Goal: Transaction & Acquisition: Purchase product/service

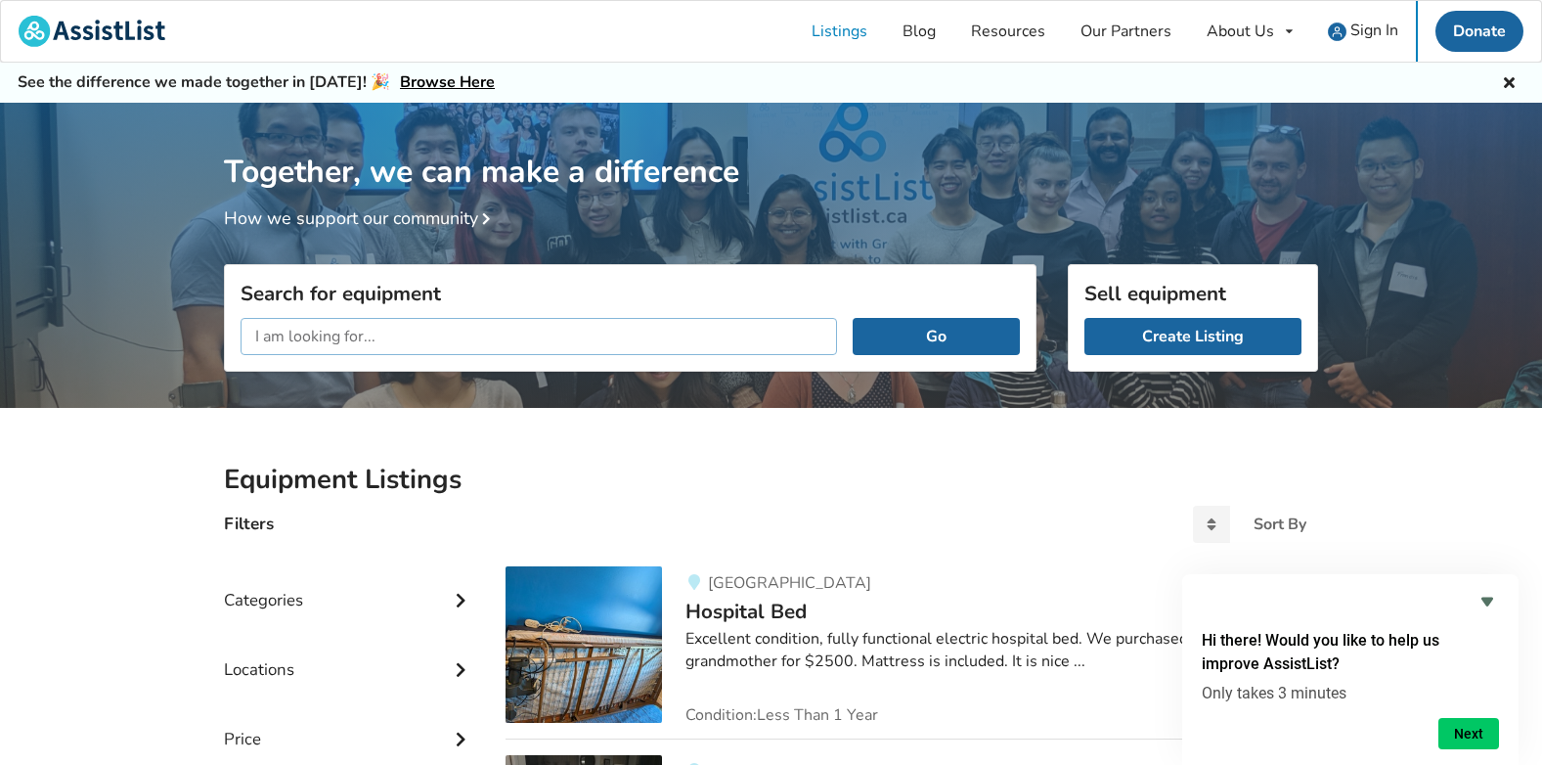
click at [584, 333] on input "text" at bounding box center [539, 336] width 596 height 37
type input "g"
type input "folding scooter"
click at [853, 318] on button "Go" at bounding box center [936, 336] width 167 height 37
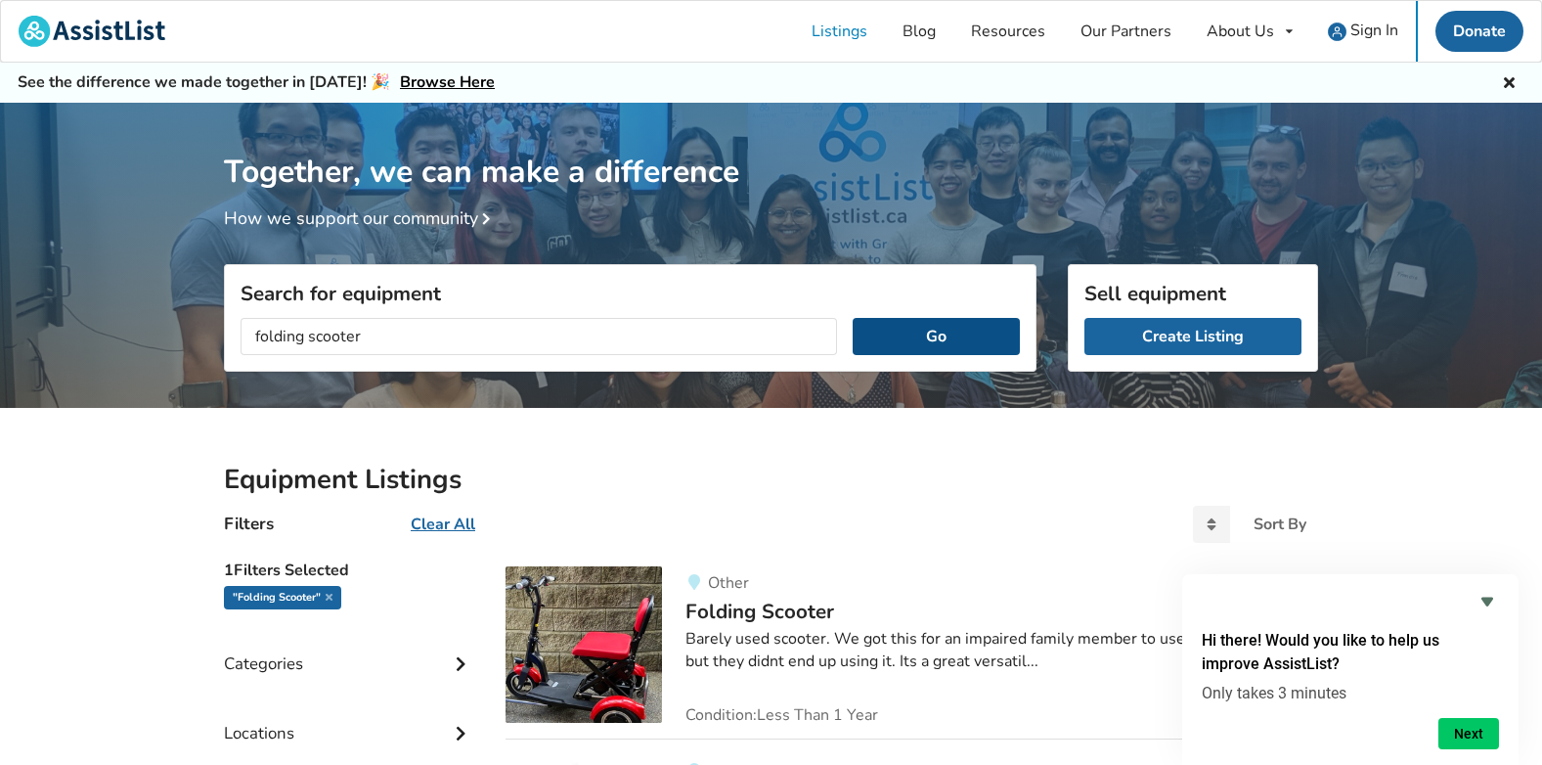
click at [894, 341] on button "Go" at bounding box center [936, 336] width 167 height 37
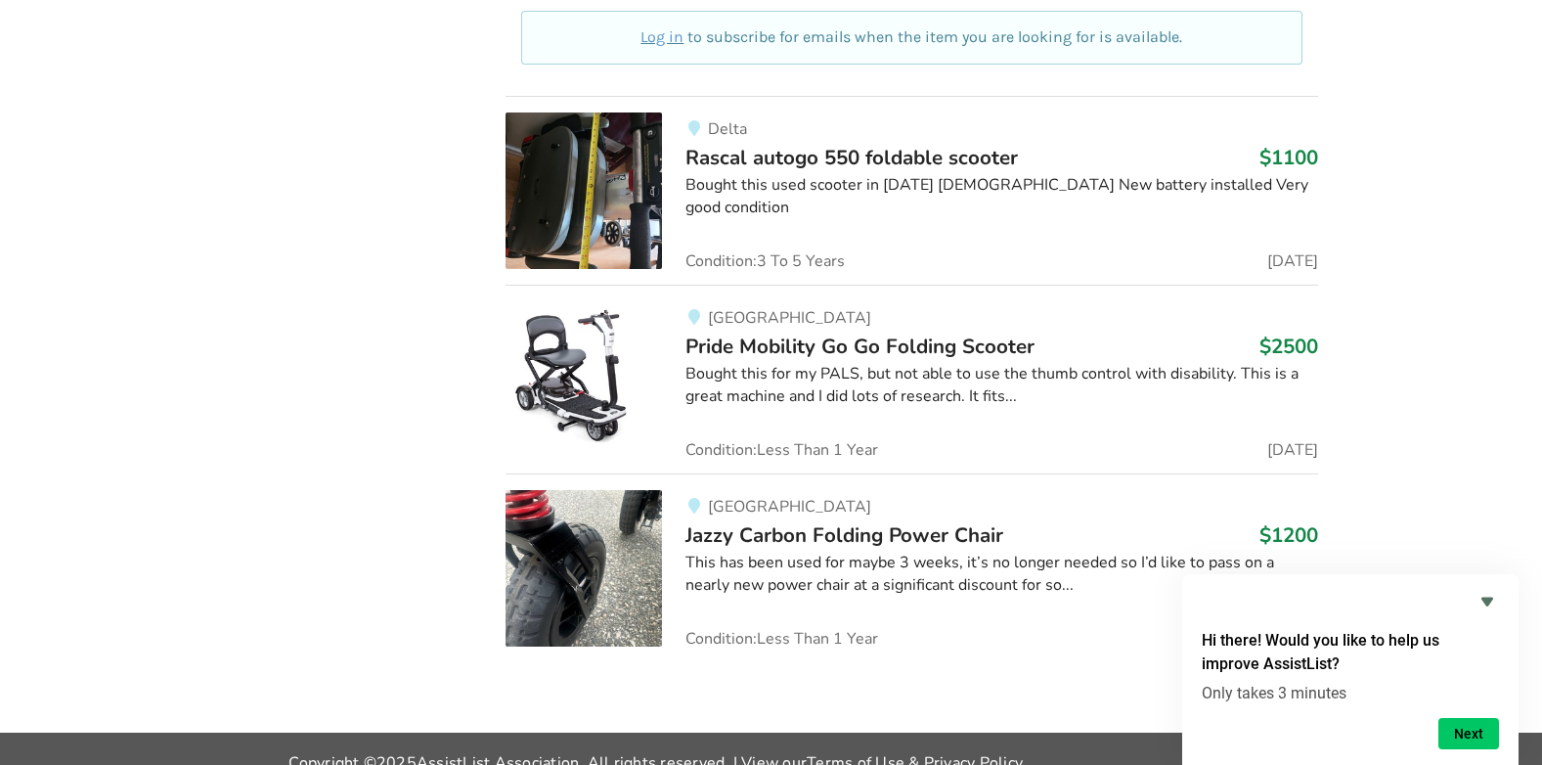
scroll to position [1251, 0]
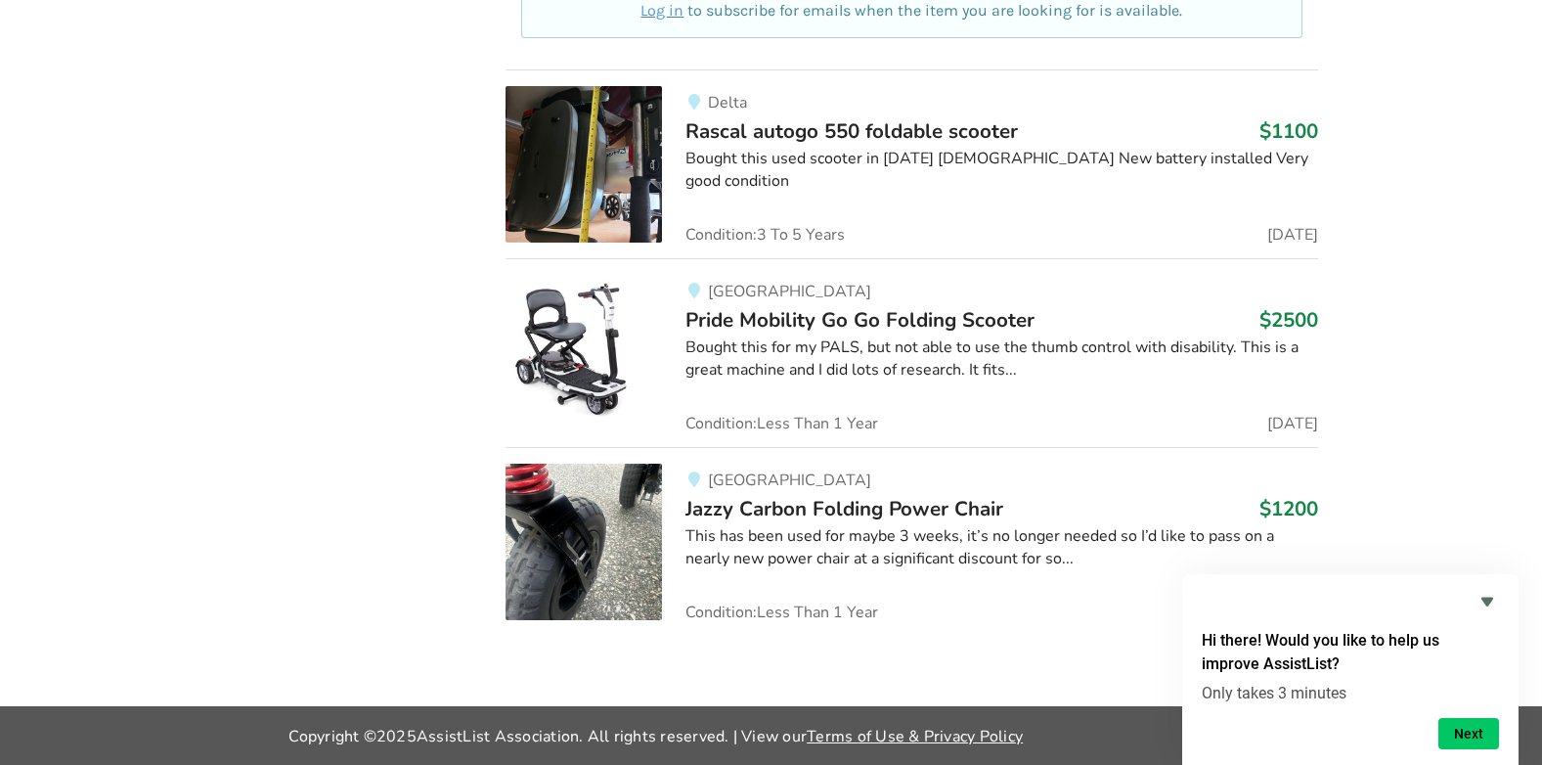
click at [1483, 597] on icon "Hide survey" at bounding box center [1487, 601] width 12 height 9
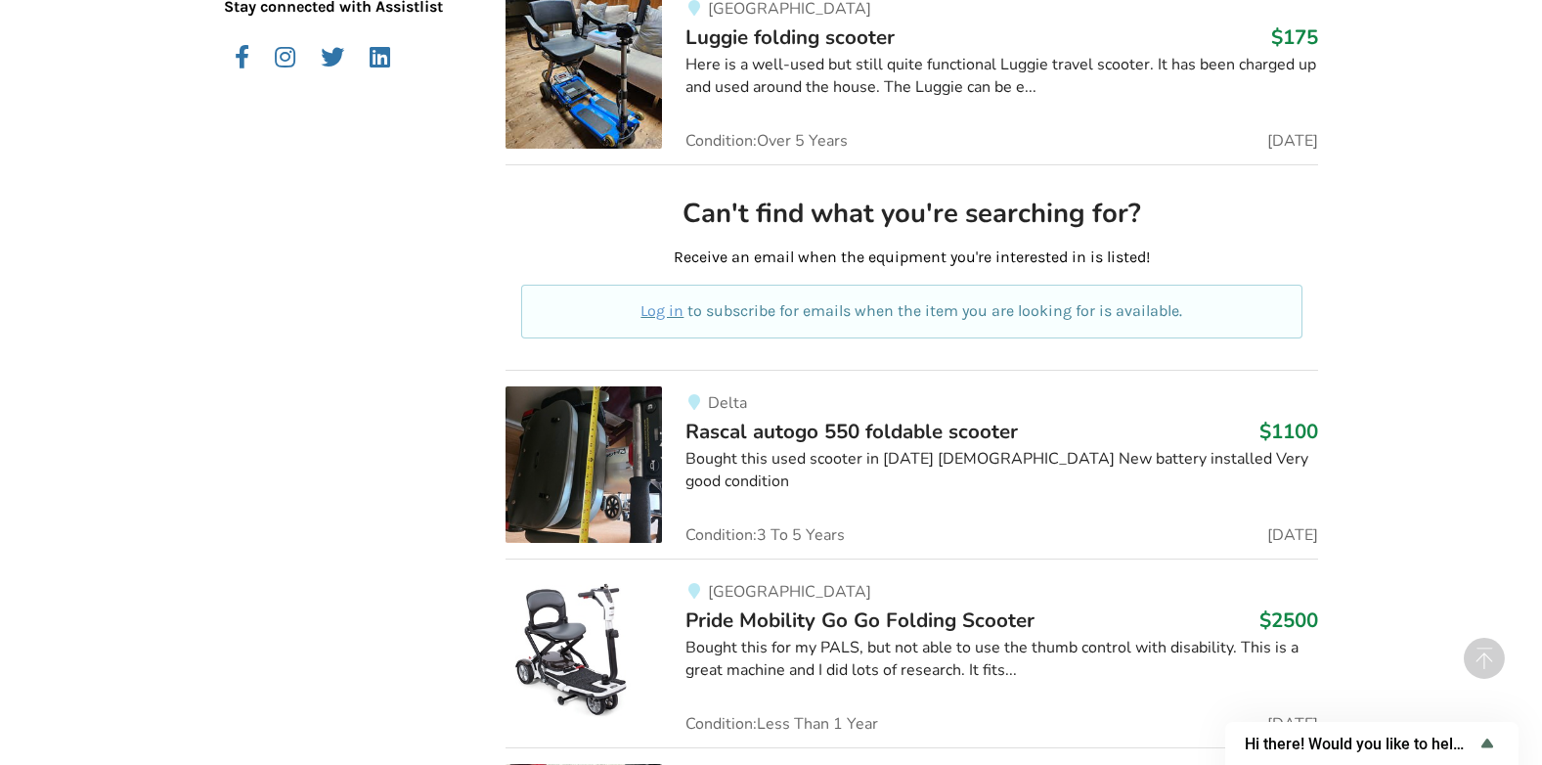
scroll to position [958, 0]
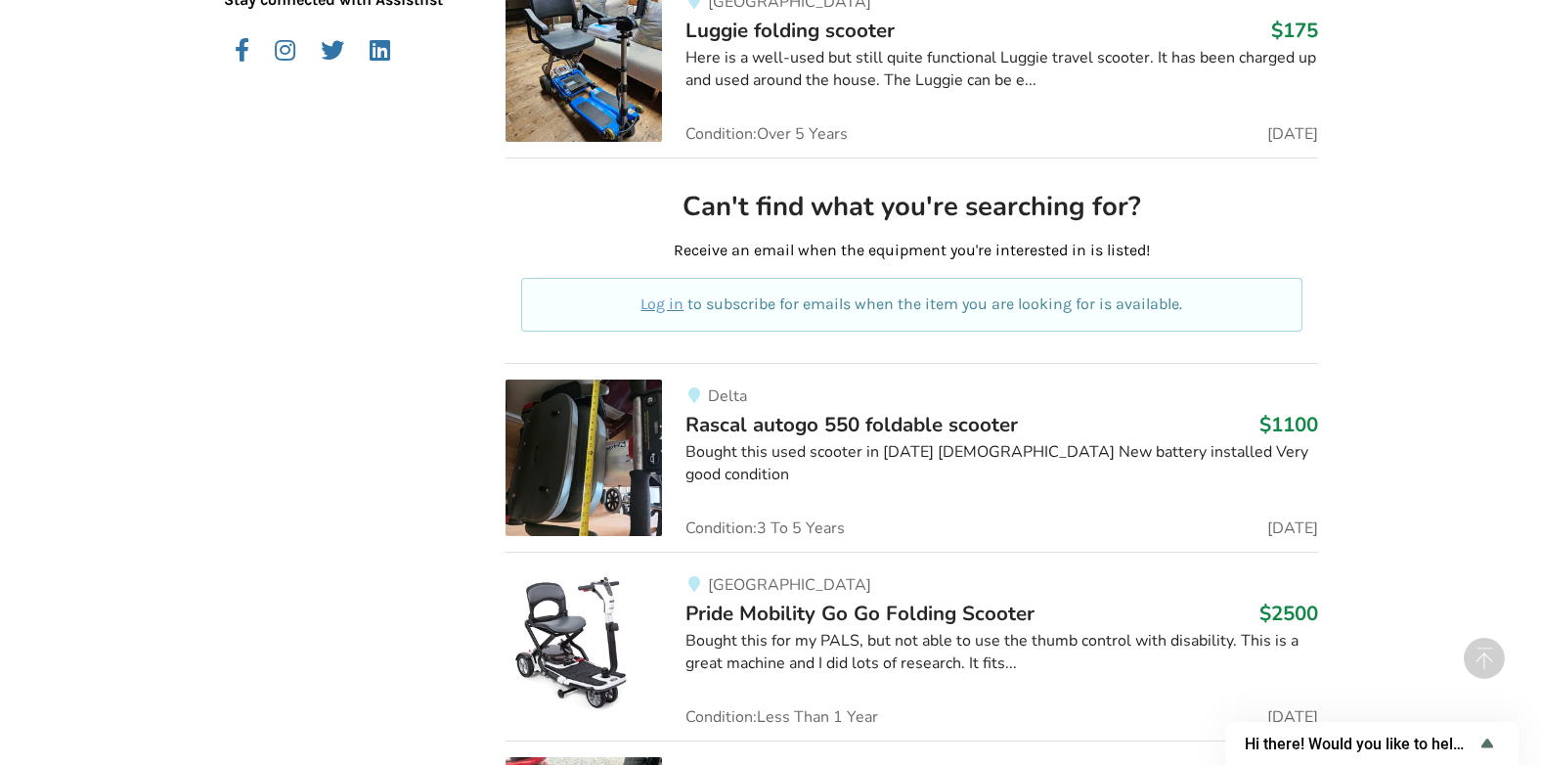
click at [565, 629] on img at bounding box center [583, 646] width 156 height 156
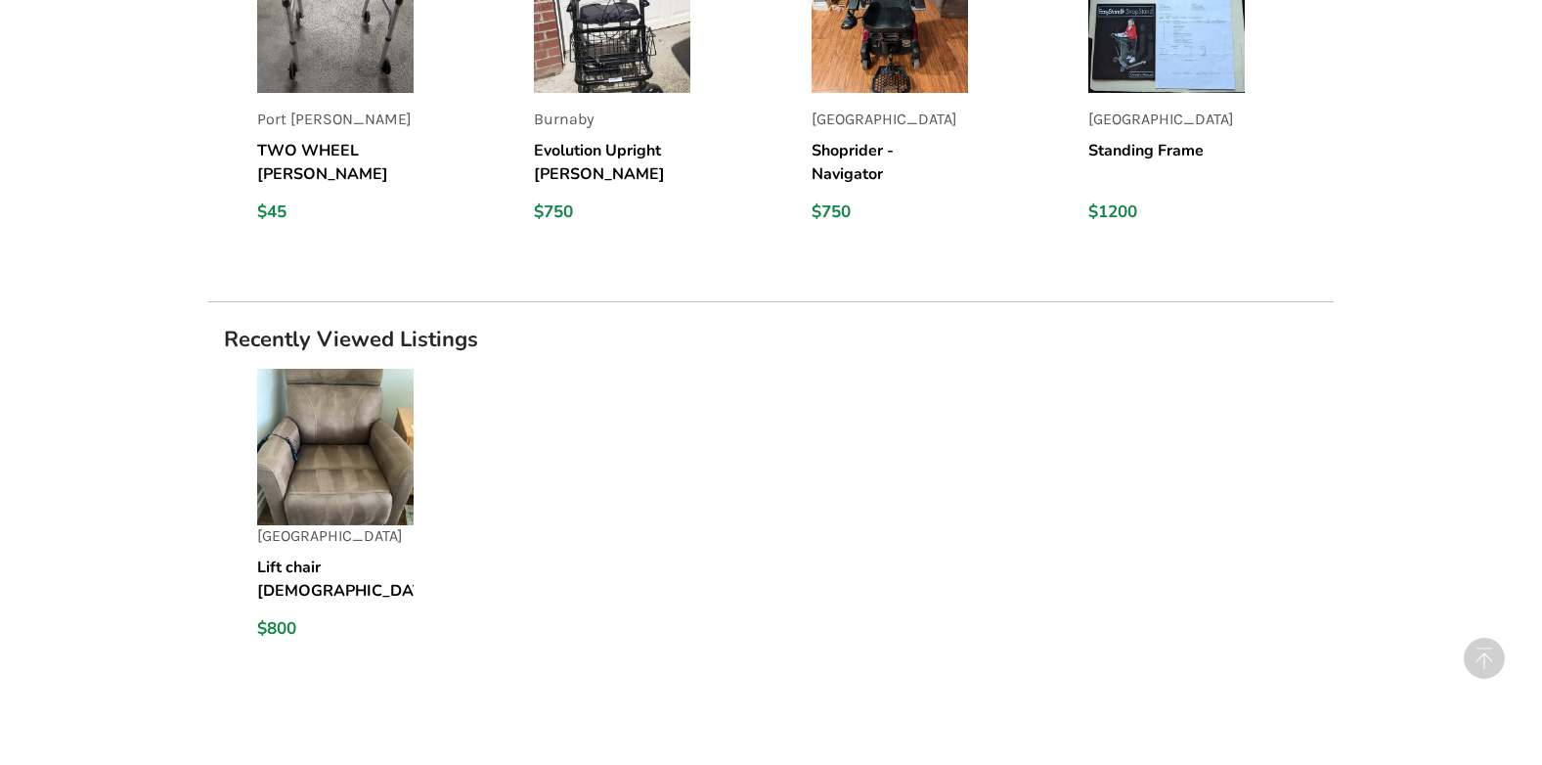
scroll to position [1811, 0]
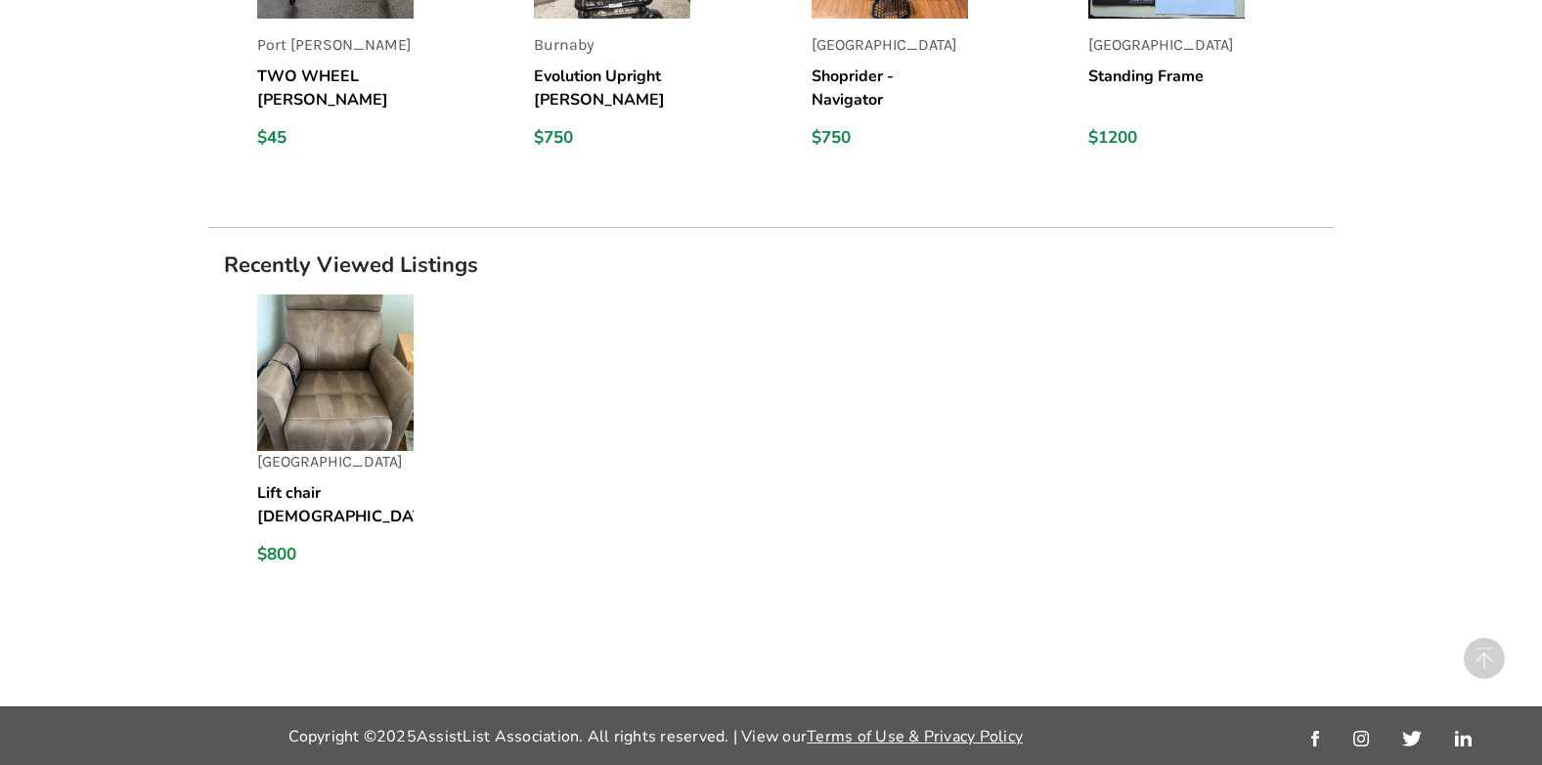
click at [313, 353] on img at bounding box center [335, 372] width 156 height 156
